Goal: Task Accomplishment & Management: Use online tool/utility

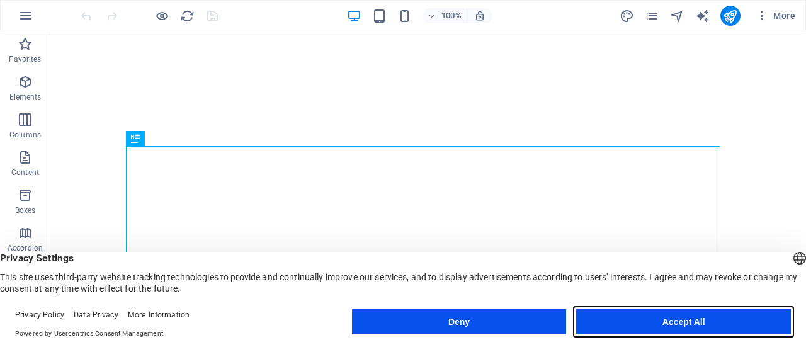
click at [751, 329] on button "Accept All" at bounding box center [683, 321] width 215 height 25
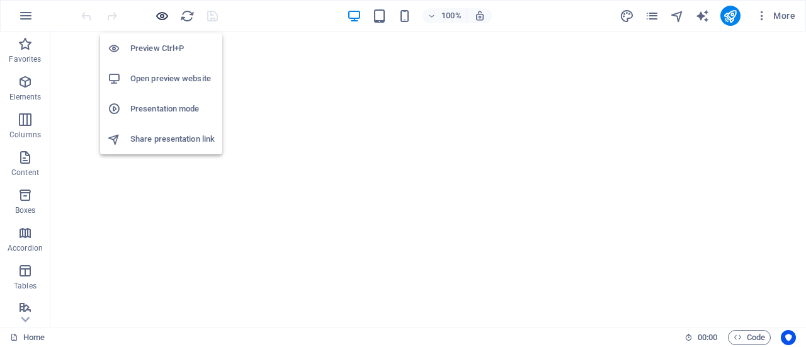
click at [159, 16] on icon "button" at bounding box center [162, 16] width 14 height 14
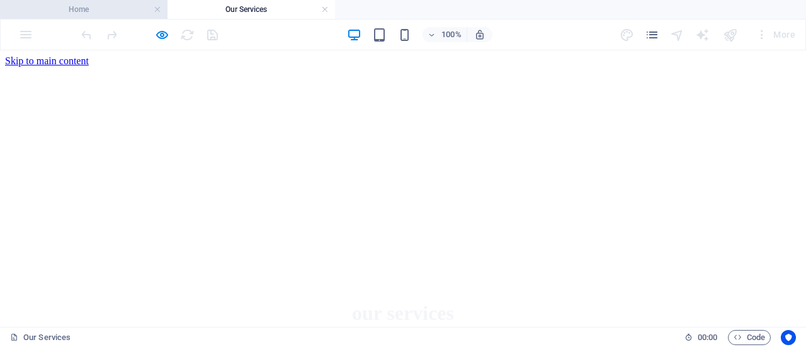
click at [57, 8] on h4 "Home" at bounding box center [84, 10] width 168 height 14
click at [83, 12] on h4 "Home" at bounding box center [84, 10] width 168 height 14
click at [93, 2] on li "Home" at bounding box center [84, 9] width 168 height 19
click at [88, 13] on h4 "Home" at bounding box center [84, 10] width 168 height 14
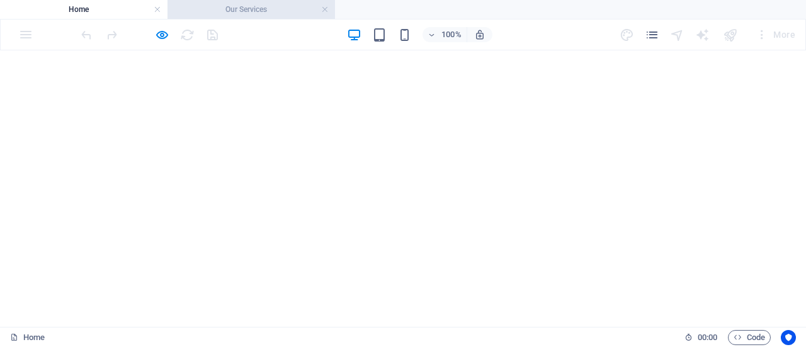
click at [237, 13] on h4 "Our Services" at bounding box center [252, 10] width 168 height 14
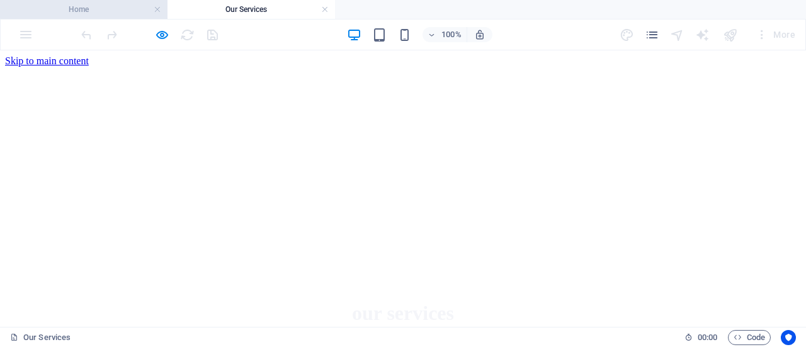
click at [82, 14] on h4 "Home" at bounding box center [84, 10] width 168 height 14
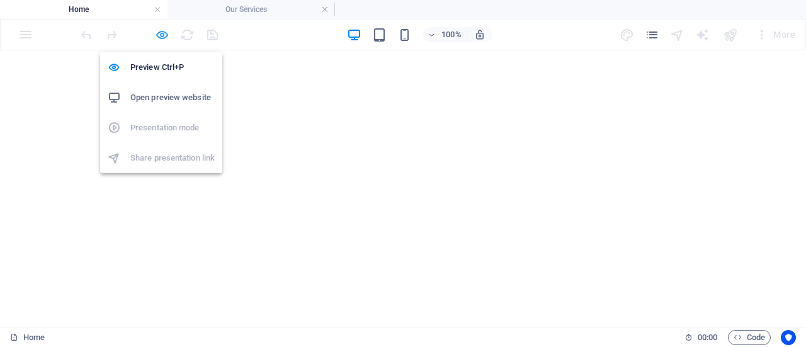
click at [166, 34] on icon "button" at bounding box center [162, 35] width 14 height 14
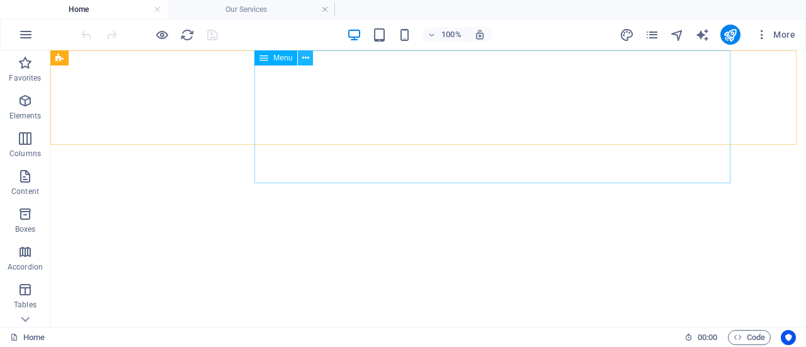
click at [305, 59] on icon at bounding box center [305, 58] width 7 height 13
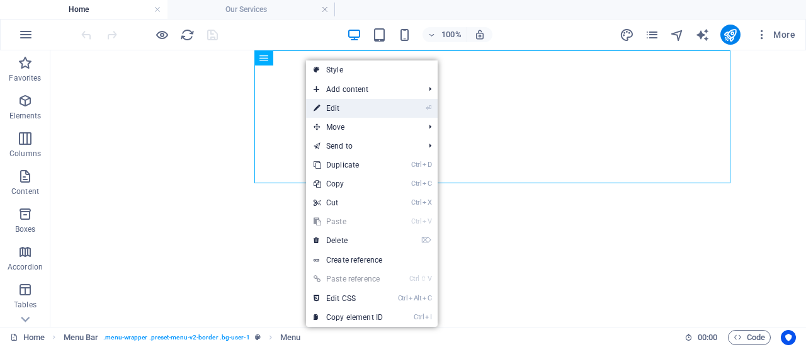
click at [320, 106] on icon at bounding box center [317, 108] width 6 height 19
select select "default"
select select "1"
select select "primary"
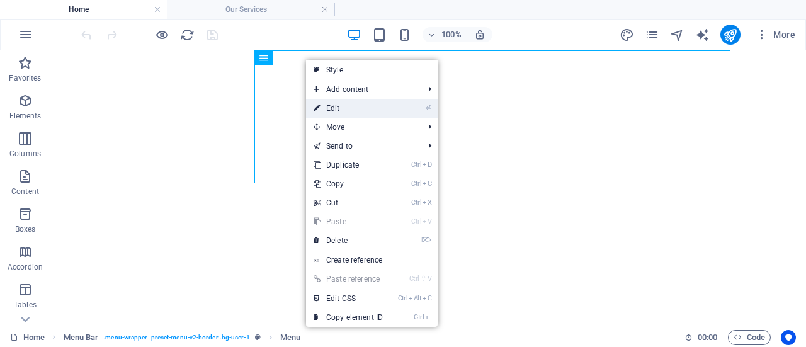
select select "primary"
select select "1"
select select "primary"
select select "1"
select select "primary"
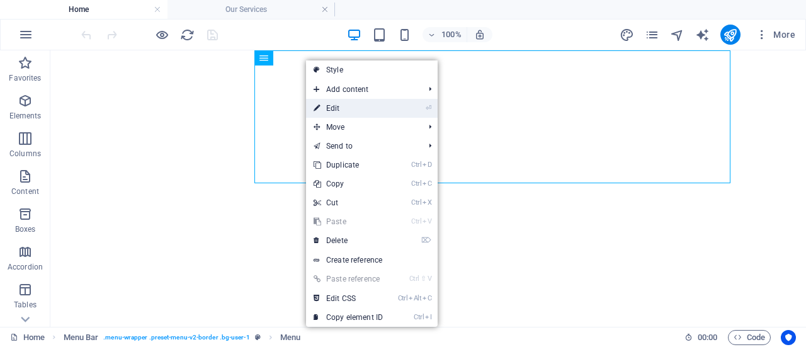
select select "default"
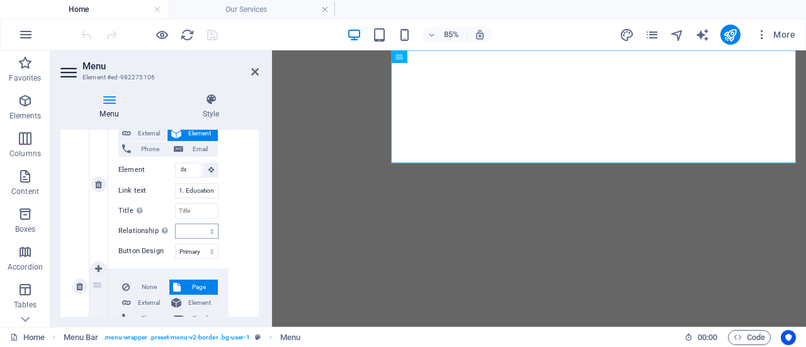
scroll to position [567, 0]
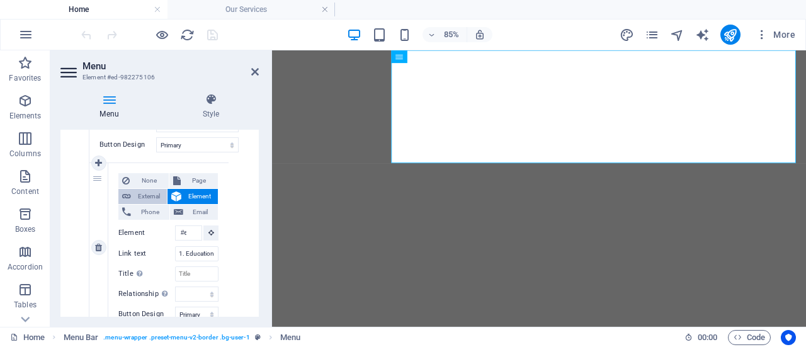
click at [145, 198] on span "External" at bounding box center [149, 196] width 28 height 15
select select
select select "blank"
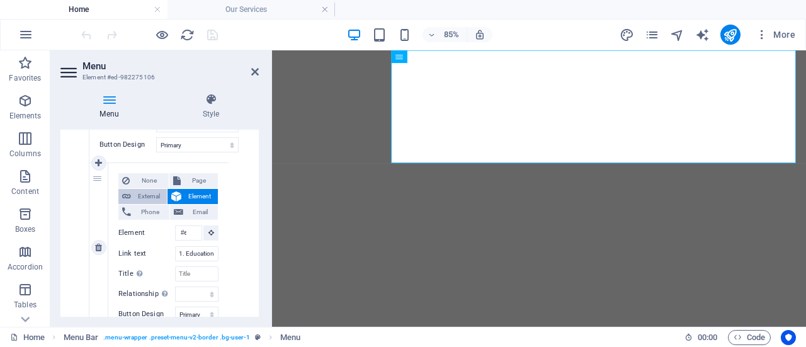
select select
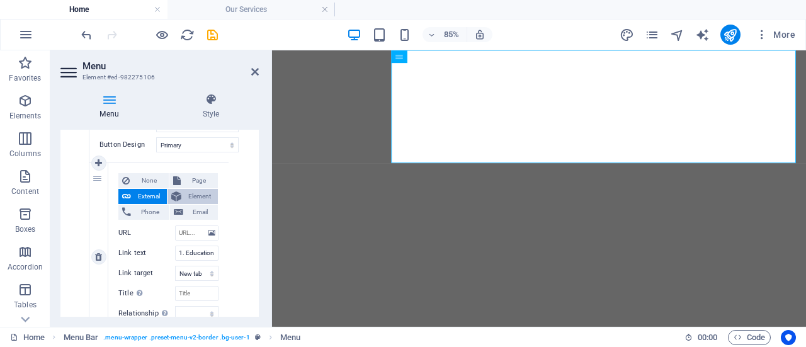
click at [205, 199] on span "Element" at bounding box center [199, 196] width 29 height 15
select select
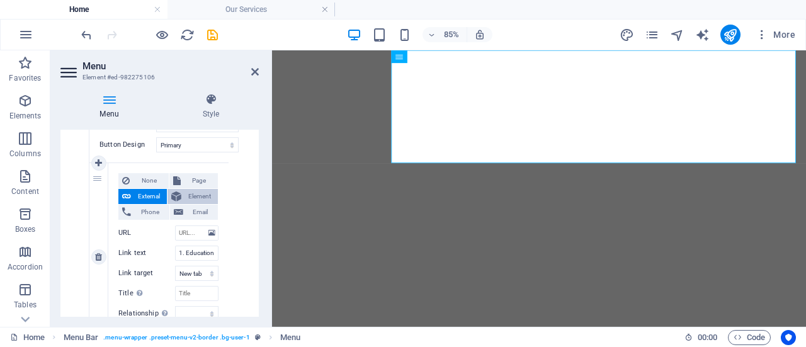
select select
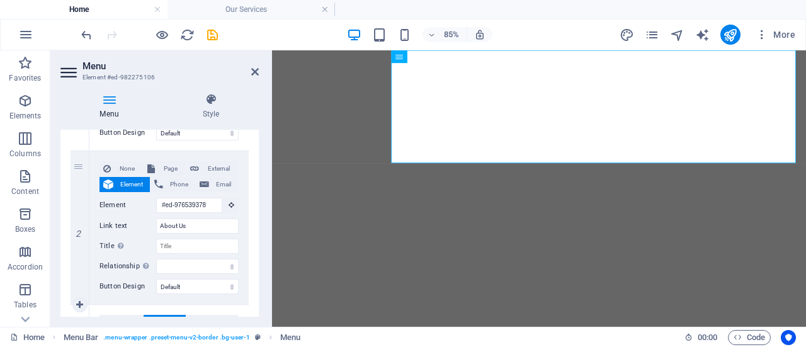
scroll to position [0, 0]
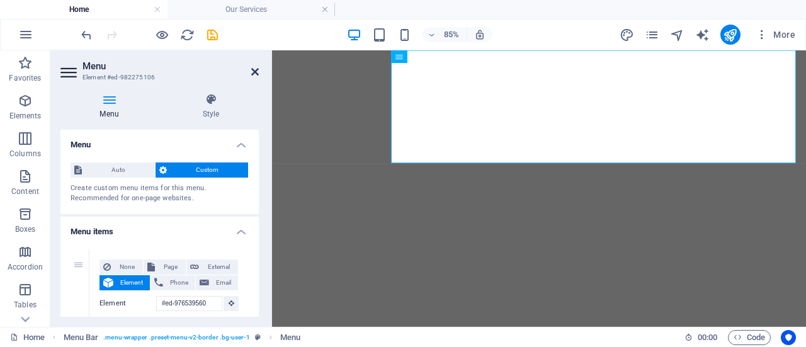
click at [253, 70] on icon at bounding box center [255, 72] width 8 height 10
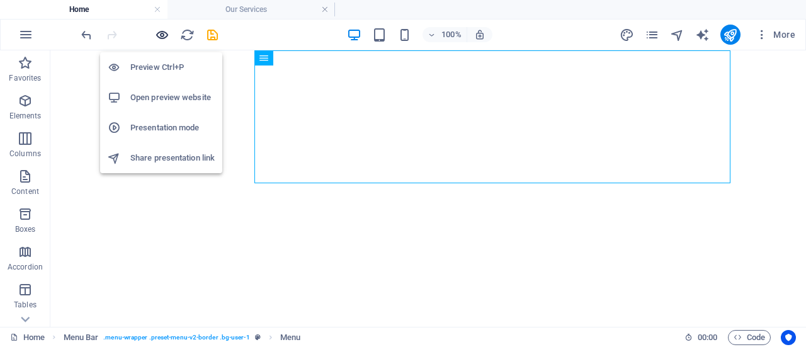
click at [164, 35] on icon "button" at bounding box center [162, 35] width 14 height 14
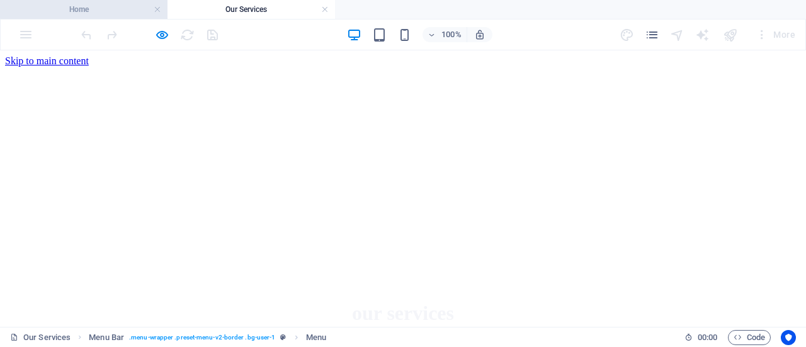
click at [79, 4] on h4 "Home" at bounding box center [84, 10] width 168 height 14
click at [74, 15] on h4 "Home" at bounding box center [84, 10] width 168 height 14
click at [79, 8] on h4 "Home" at bounding box center [84, 10] width 168 height 14
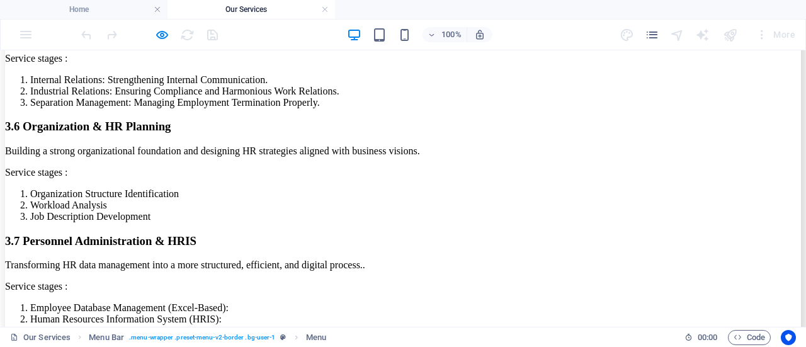
scroll to position [1501, 0]
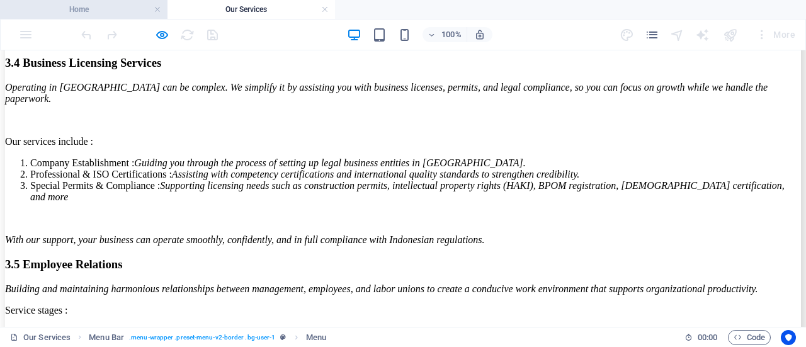
click at [69, 13] on h4 "Home" at bounding box center [84, 10] width 168 height 14
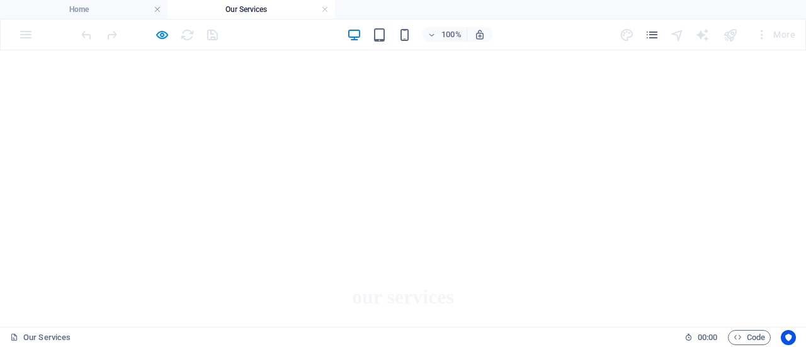
scroll to position [0, 0]
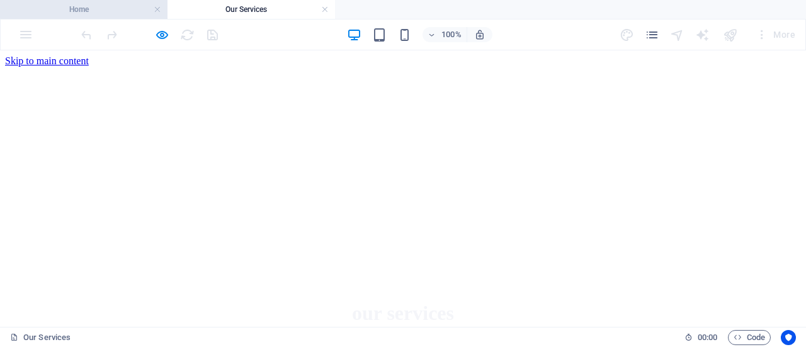
click at [105, 7] on h4 "Home" at bounding box center [84, 10] width 168 height 14
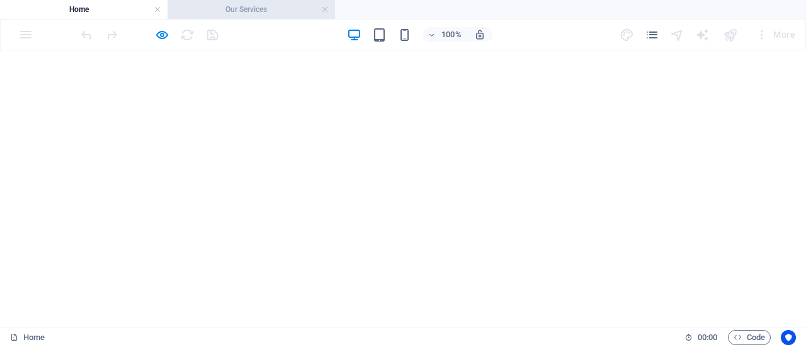
click at [271, 16] on h4 "Our Services" at bounding box center [252, 10] width 168 height 14
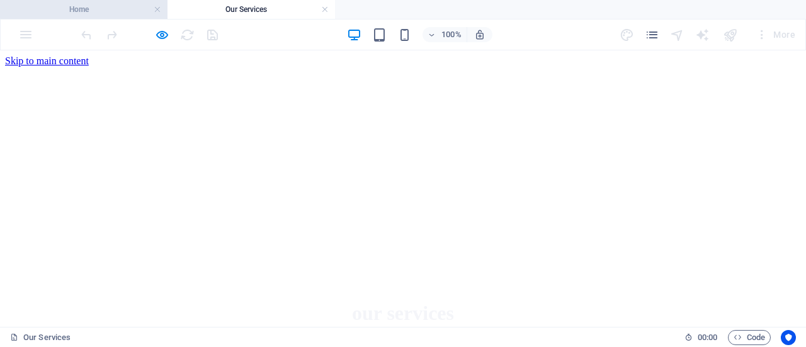
click at [117, 6] on h4 "Home" at bounding box center [84, 10] width 168 height 14
click at [92, 11] on h4 "Home" at bounding box center [84, 10] width 168 height 14
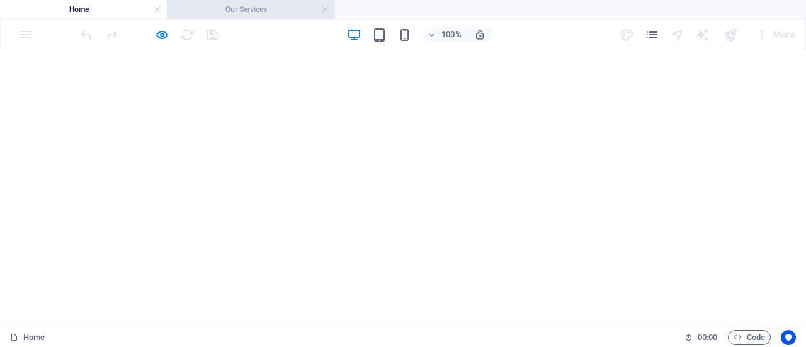
click at [232, 7] on h4 "Our Services" at bounding box center [252, 10] width 168 height 14
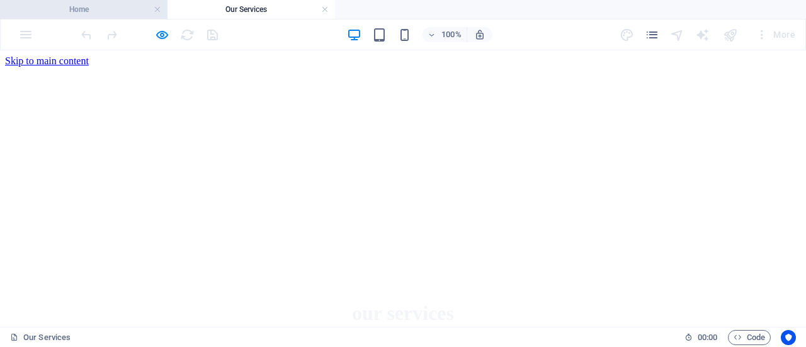
click at [72, 14] on h4 "Home" at bounding box center [84, 10] width 168 height 14
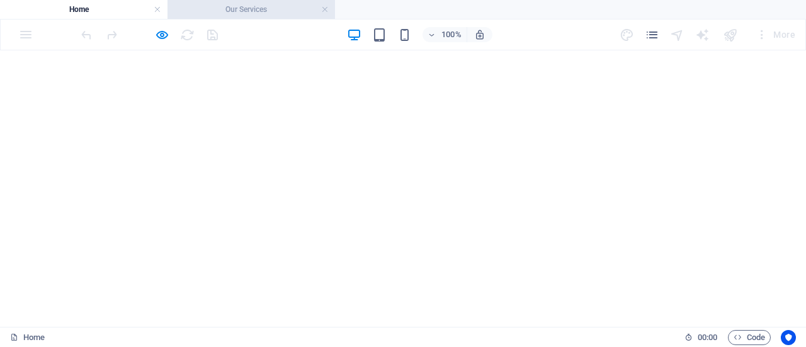
click at [230, 9] on h4 "Our Services" at bounding box center [252, 10] width 168 height 14
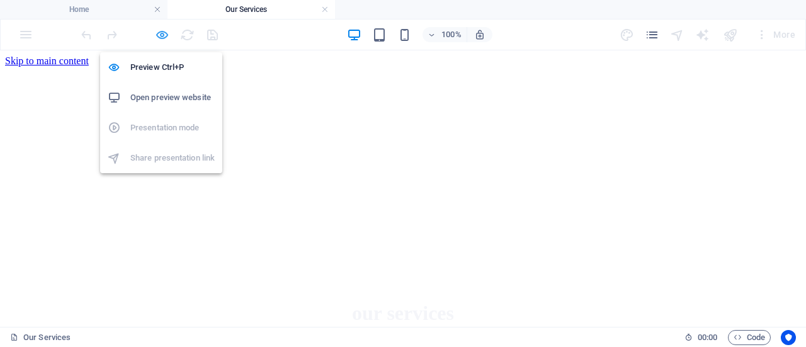
click at [159, 38] on icon "button" at bounding box center [162, 35] width 14 height 14
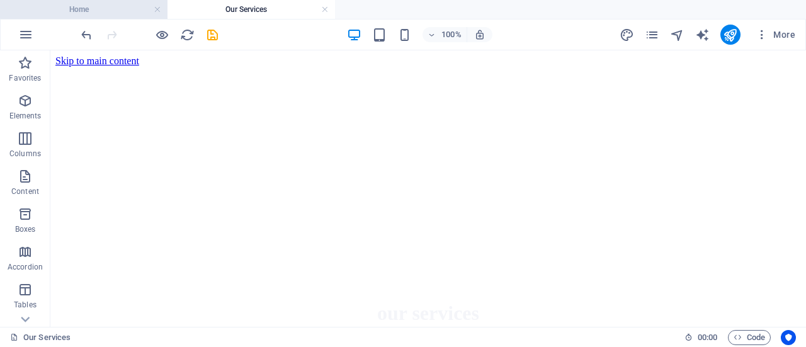
click at [52, 12] on h4 "Home" at bounding box center [84, 10] width 168 height 14
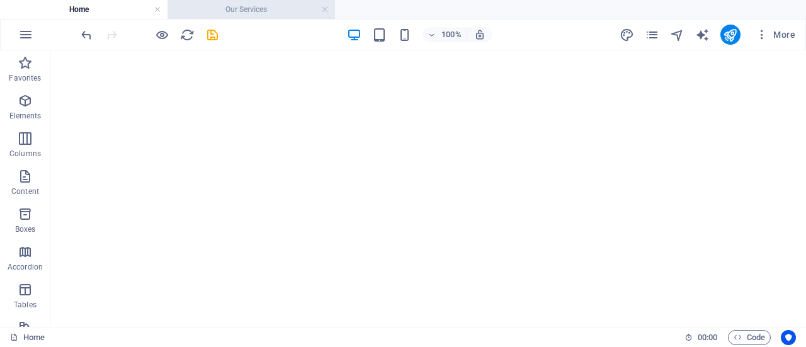
click at [229, 11] on h4 "Our Services" at bounding box center [252, 10] width 168 height 14
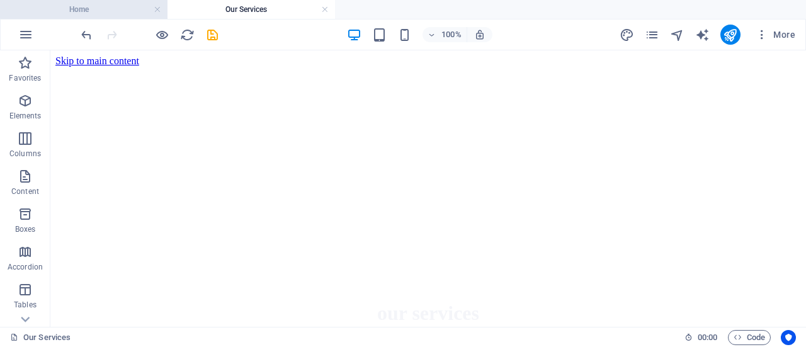
drag, startPoint x: 131, startPoint y: 13, endPoint x: 161, endPoint y: 13, distance: 30.2
drag, startPoint x: 79, startPoint y: 6, endPoint x: 171, endPoint y: 9, distance: 92.6
click at [34, 33] on button "button" at bounding box center [26, 35] width 30 height 30
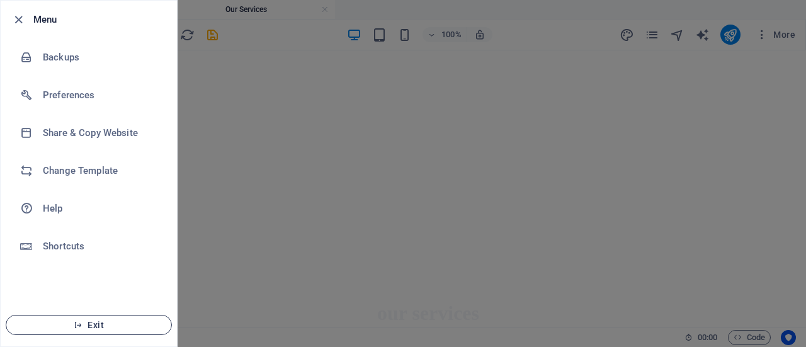
click at [70, 326] on span "Exit" at bounding box center [88, 325] width 145 height 10
